Goal: Task Accomplishment & Management: Complete application form

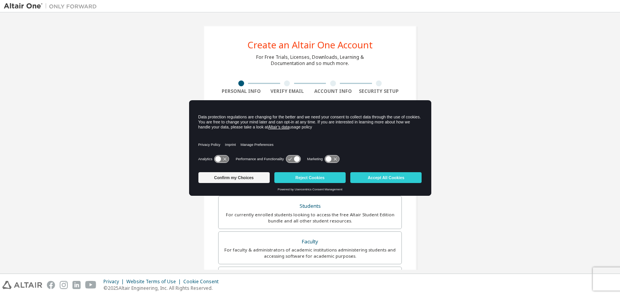
click at [501, 128] on div "Create an Altair One Account For Free Trials, Licenses, Downloads, Learning & D…" at bounding box center [310, 221] width 612 height 410
click at [391, 177] on button "Accept All Cookies" at bounding box center [385, 177] width 71 height 11
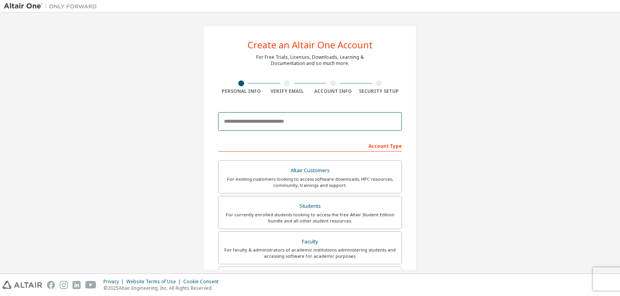
click at [252, 122] on input "email" at bounding box center [310, 121] width 184 height 19
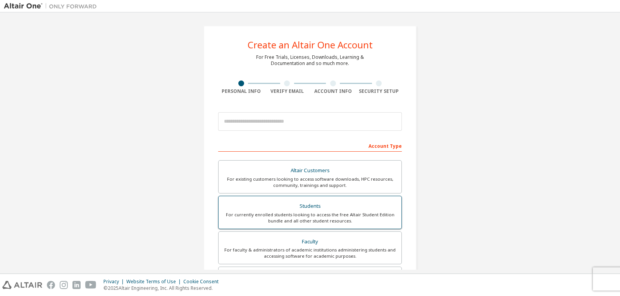
click at [262, 212] on div "For currently enrolled students looking to access the free Altair Student Editi…" at bounding box center [310, 218] width 174 height 12
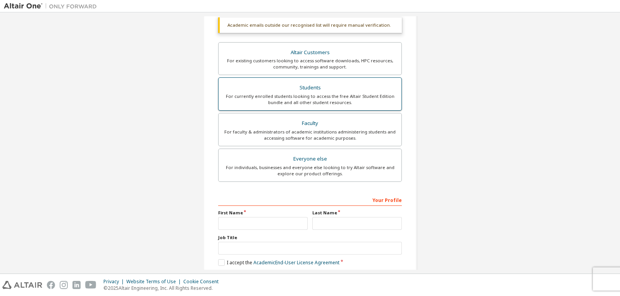
scroll to position [177, 0]
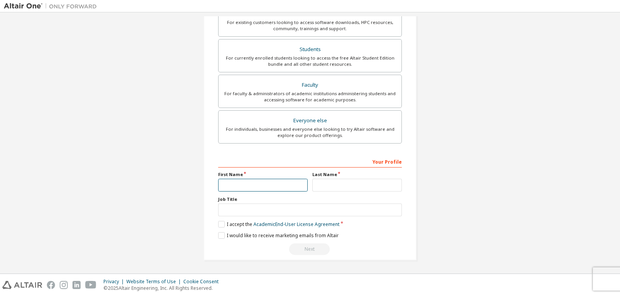
click at [262, 190] on input "text" at bounding box center [262, 185] width 89 height 13
type input "****"
click at [360, 188] on input "text" at bounding box center [356, 185] width 89 height 13
type input "*******"
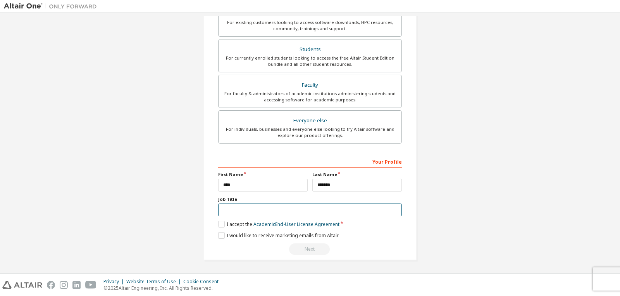
click at [242, 206] on input "text" at bounding box center [310, 210] width 184 height 13
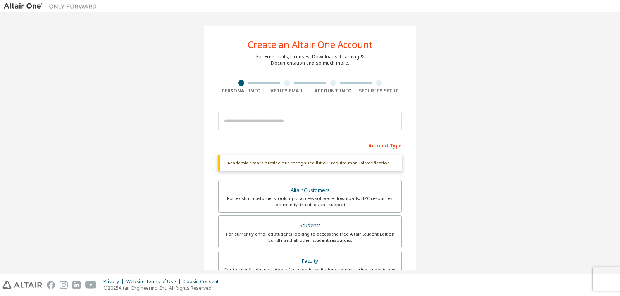
scroll to position [0, 0]
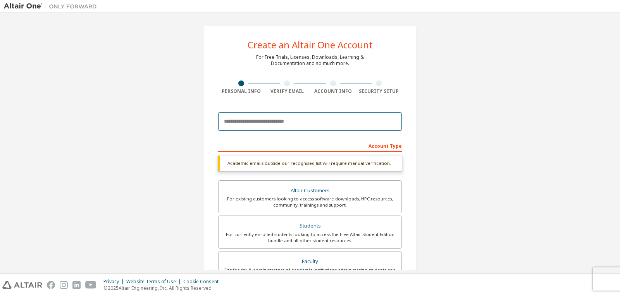
click at [239, 118] on input "email" at bounding box center [310, 121] width 184 height 19
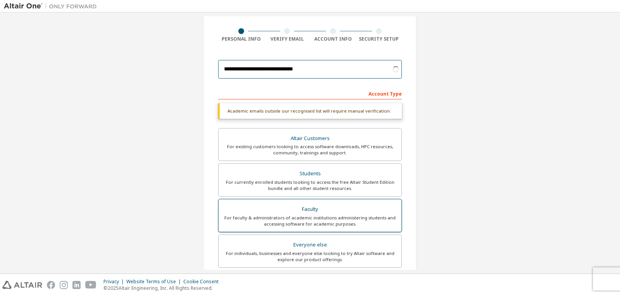
scroll to position [39, 0]
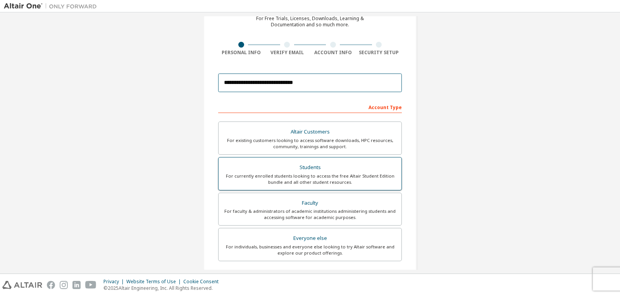
type input "**********"
click at [267, 172] on div "Students" at bounding box center [310, 167] width 174 height 11
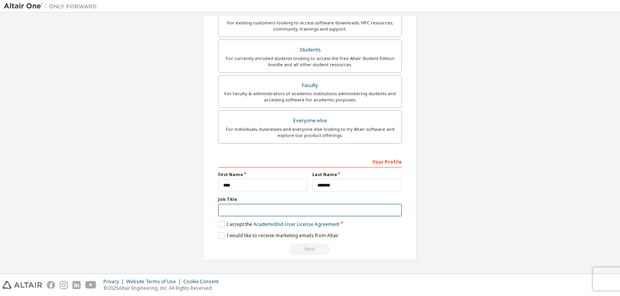
click at [248, 214] on input "text" at bounding box center [310, 210] width 184 height 13
type input "*******"
click at [290, 224] on link "Academic End-User License Agreement" at bounding box center [296, 224] width 86 height 7
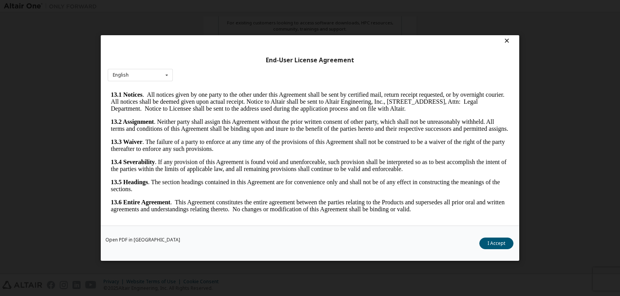
scroll to position [8, 0]
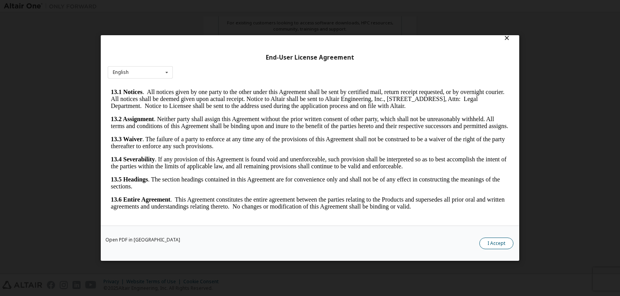
click at [506, 239] on button "I Accept" at bounding box center [496, 244] width 34 height 12
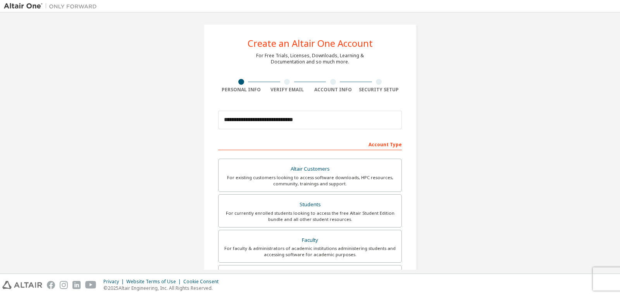
scroll to position [157, 0]
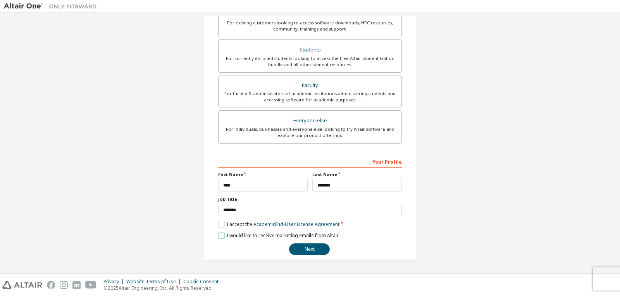
click at [218, 234] on label "I would like to receive marketing emails from Altair" at bounding box center [278, 235] width 120 height 7
click at [298, 249] on button "Next" at bounding box center [309, 250] width 41 height 12
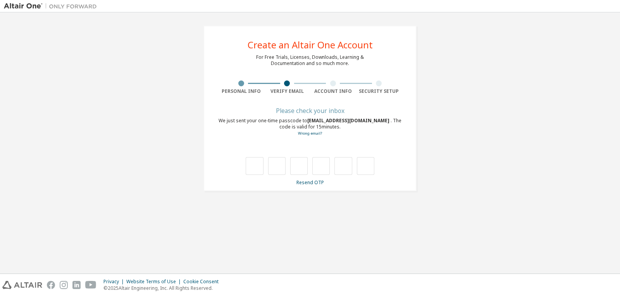
scroll to position [0, 0]
type input "*"
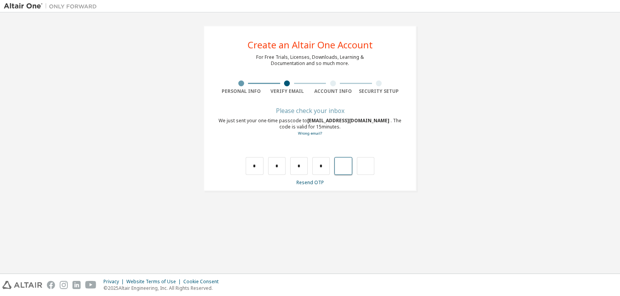
type input "*"
